Goal: Transaction & Acquisition: Subscribe to service/newsletter

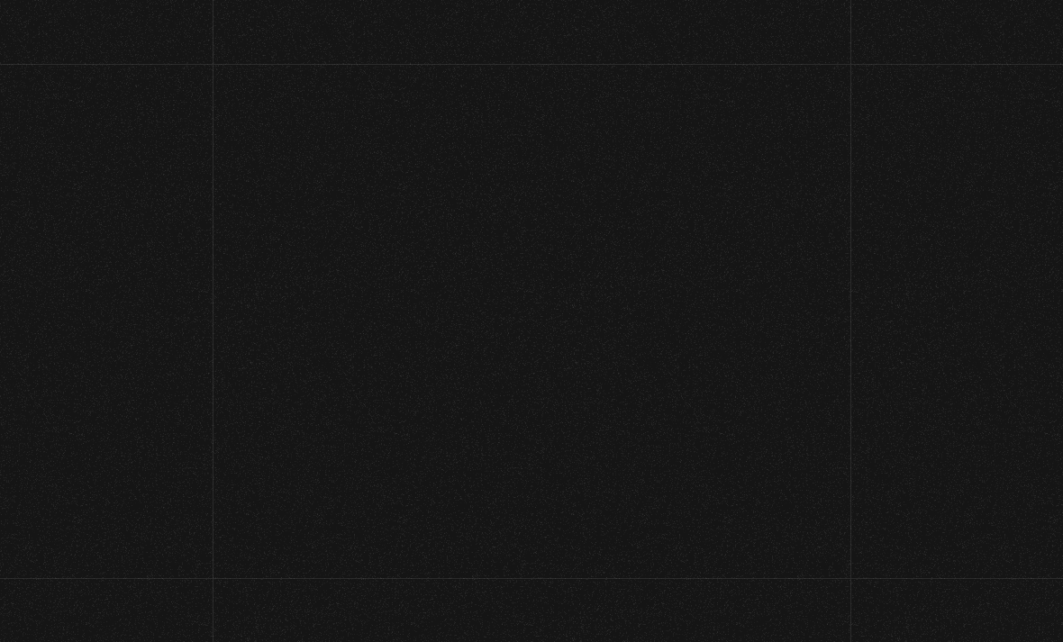
scroll to position [96, 0]
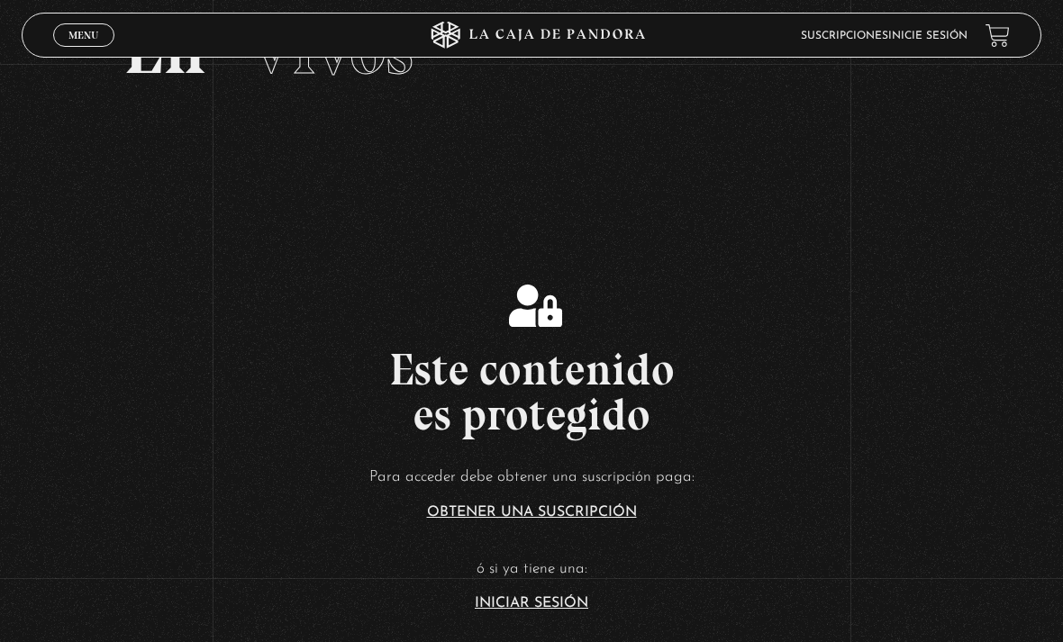
click at [886, 32] on link "Suscripciones" at bounding box center [844, 36] width 87 height 11
click at [92, 30] on span "Menu" at bounding box center [83, 35] width 30 height 11
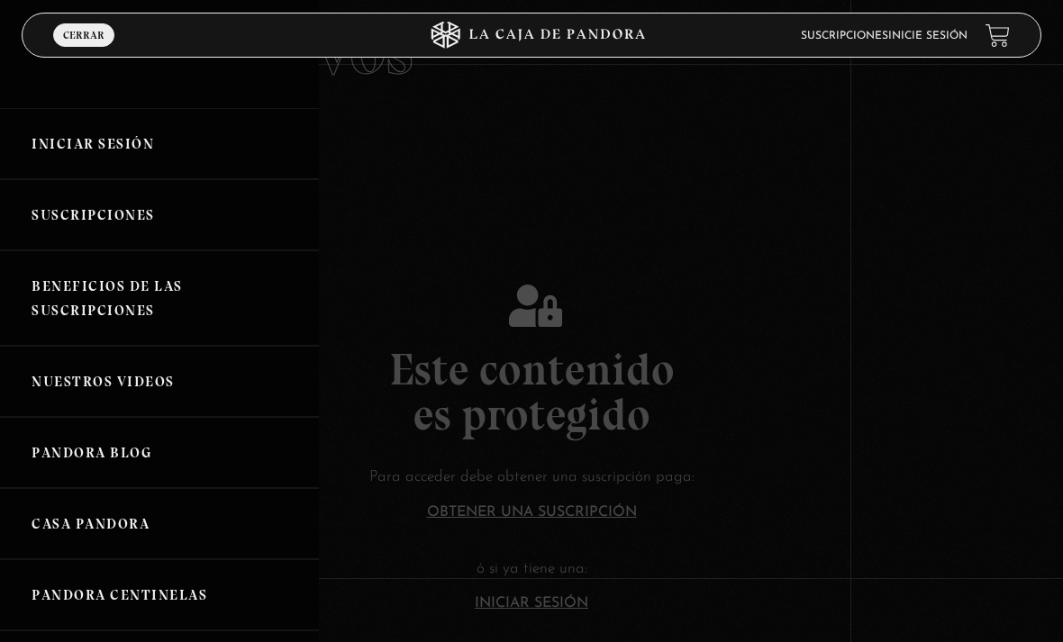
click at [136, 147] on link "Iniciar Sesión" at bounding box center [159, 143] width 319 height 71
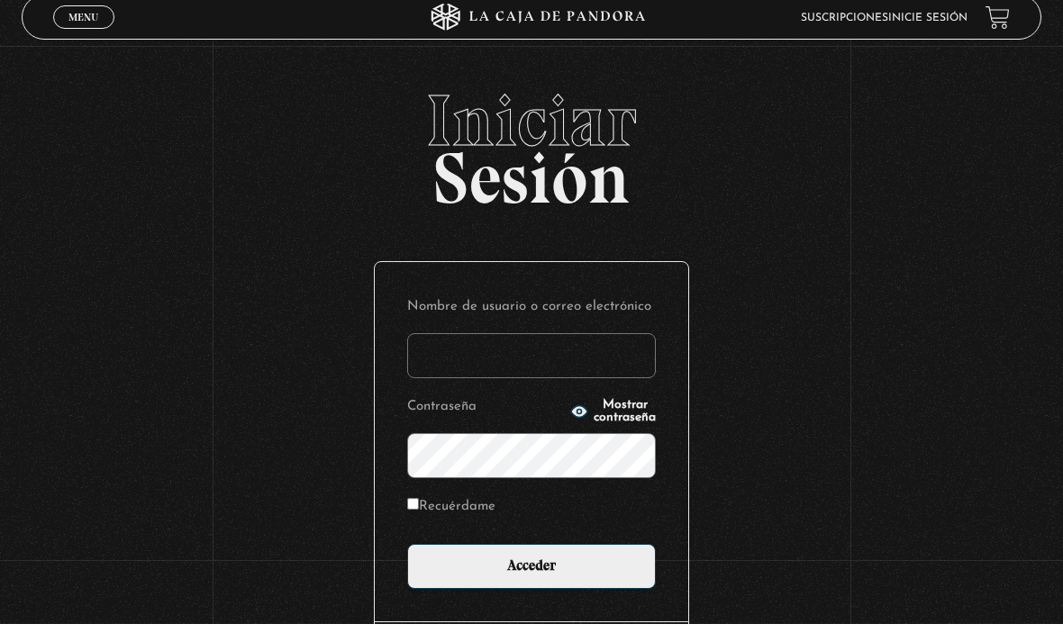
type input "prips-95@hotmail.com"
click at [531, 576] on input "Acceder" at bounding box center [531, 584] width 249 height 45
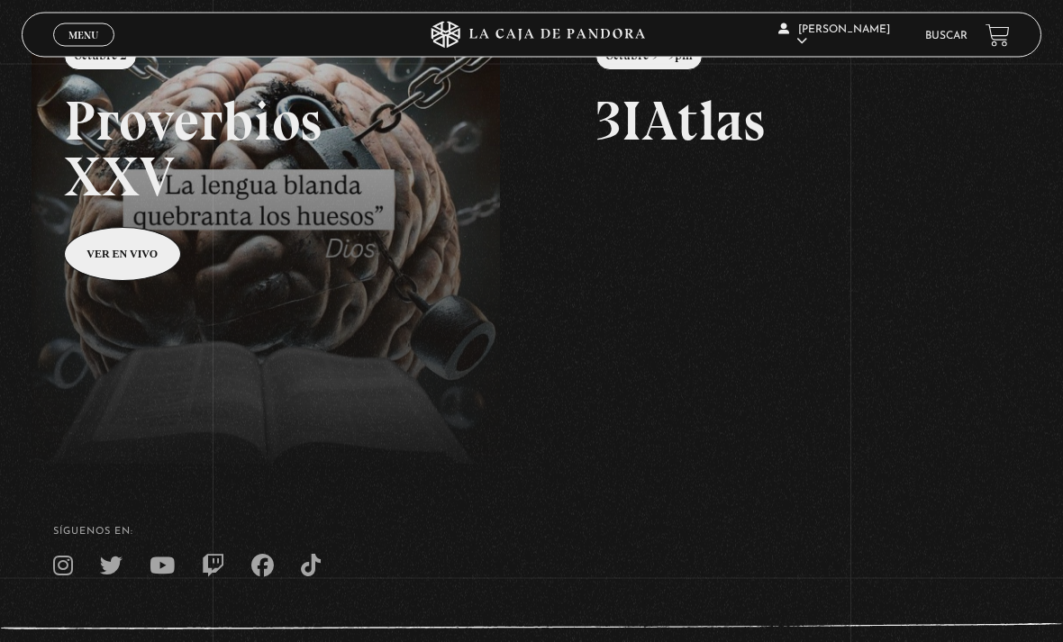
scroll to position [256, 0]
